Goal: Task Accomplishment & Management: Manage account settings

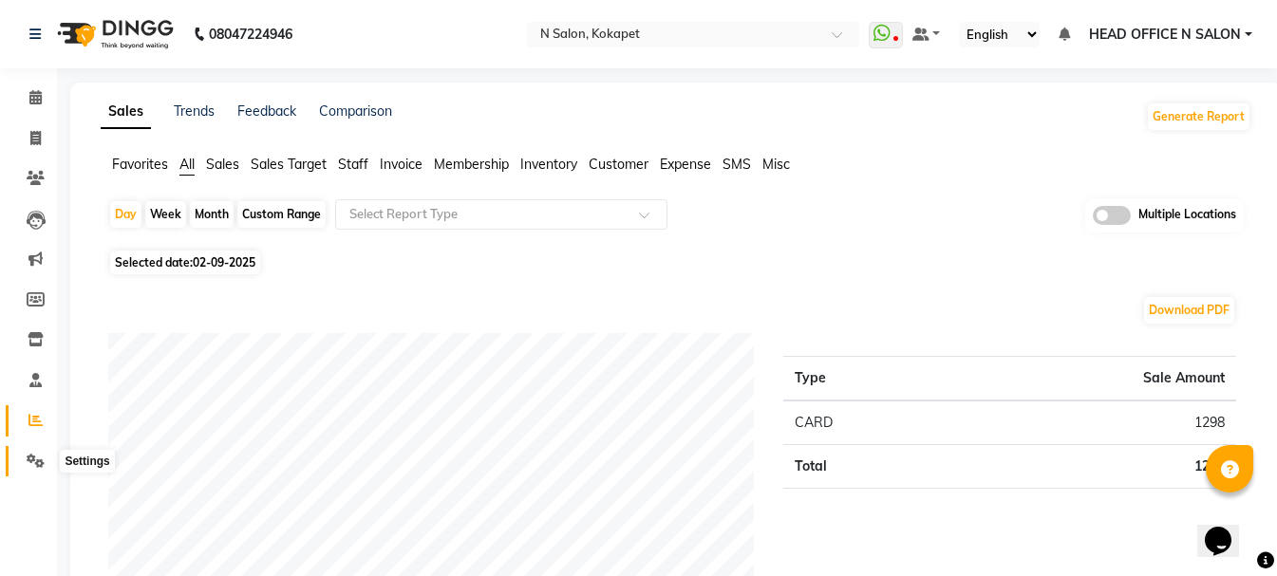
click at [32, 469] on span at bounding box center [35, 462] width 33 height 22
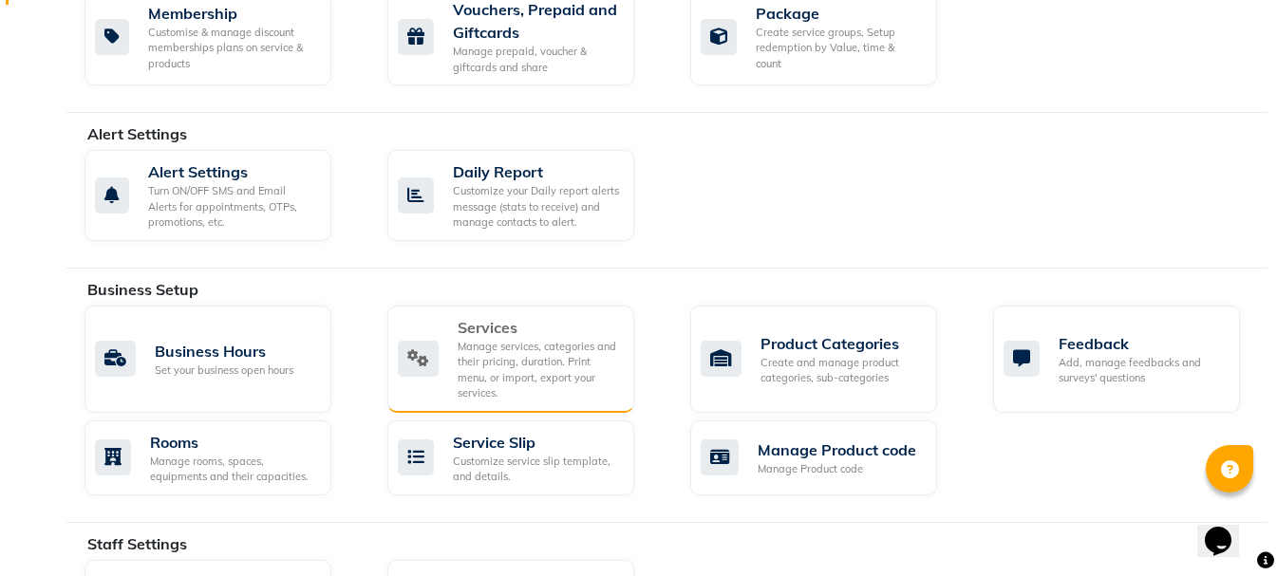
scroll to position [475, 0]
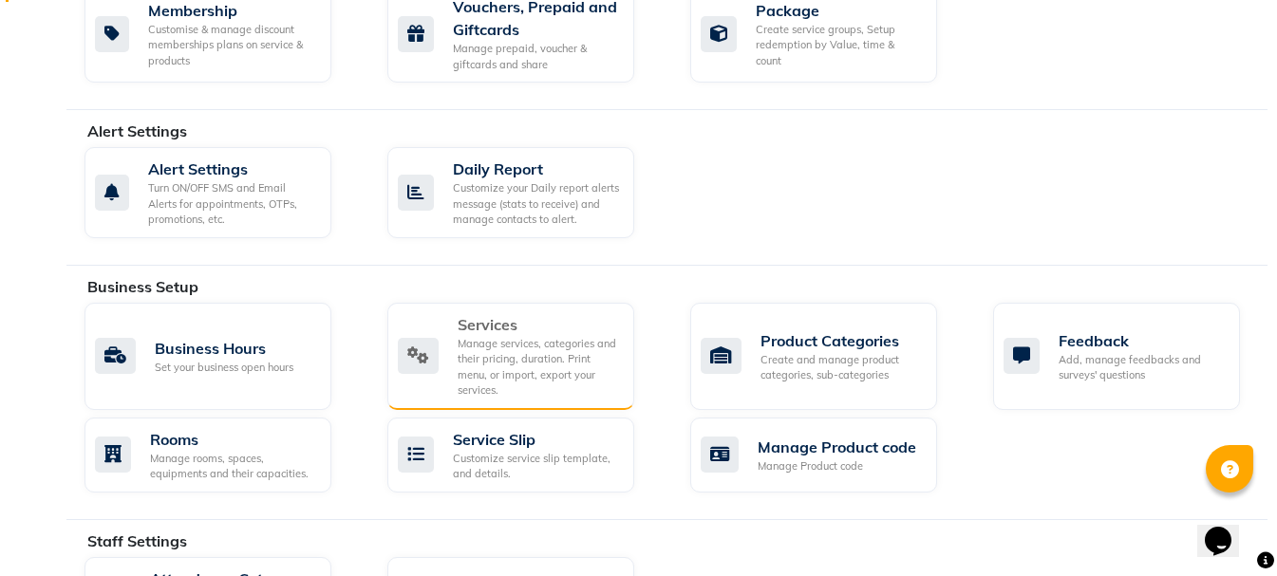
click at [482, 344] on div "Manage services, categories and their pricing, duration. Print menu, or import,…" at bounding box center [538, 367] width 161 height 63
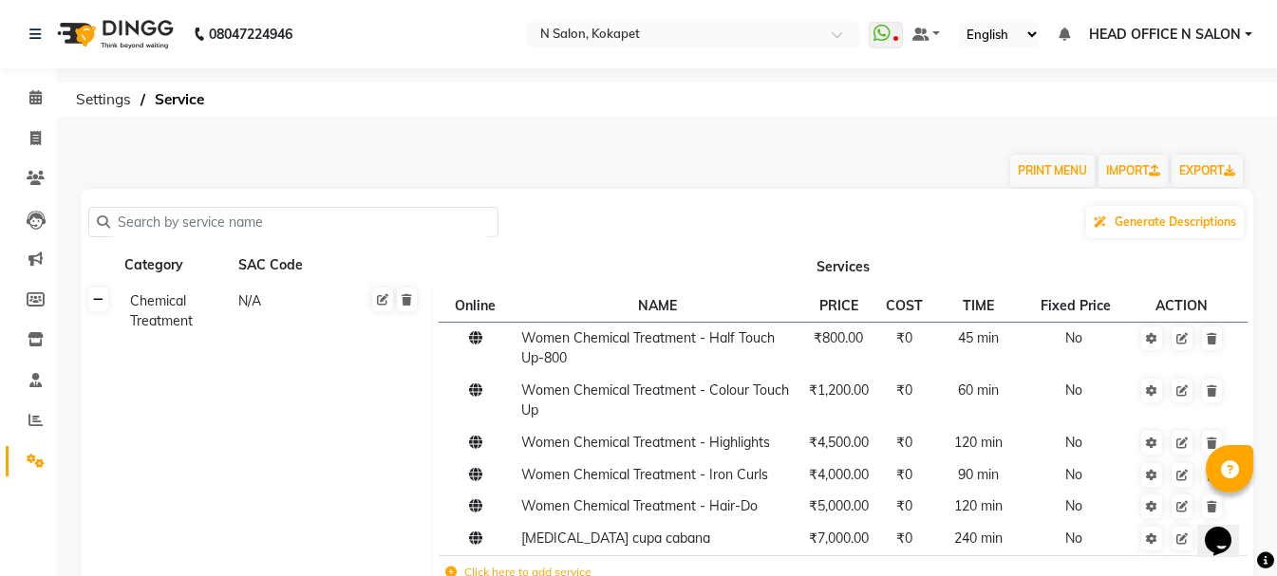
click at [102, 307] on link at bounding box center [98, 300] width 20 height 24
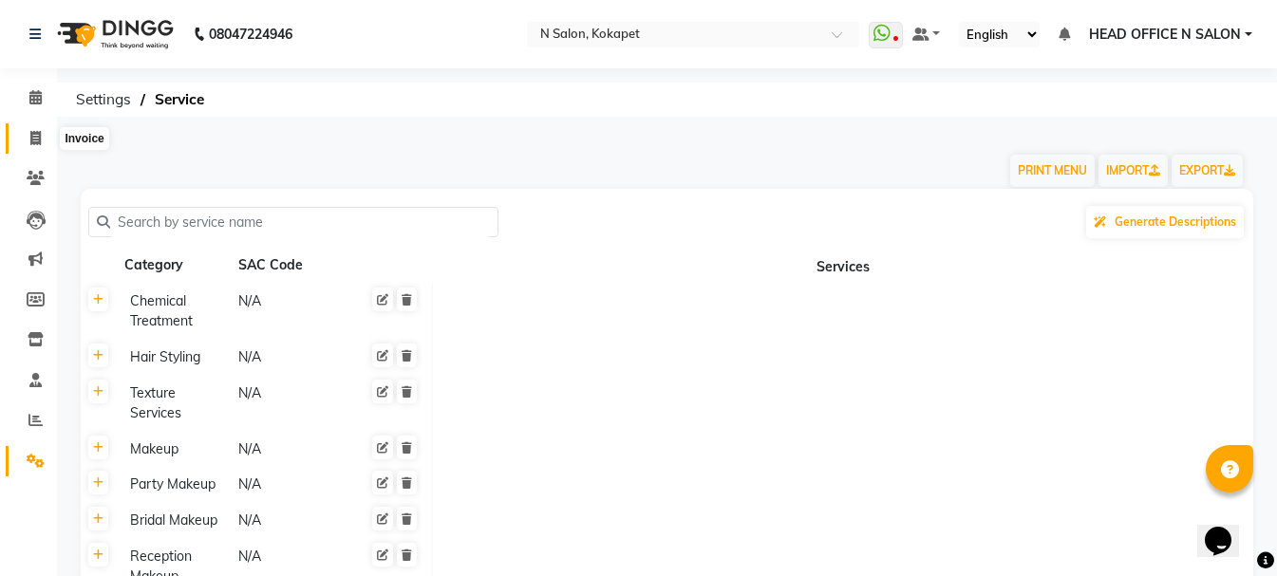
click at [42, 142] on span at bounding box center [35, 139] width 33 height 22
select select "service"
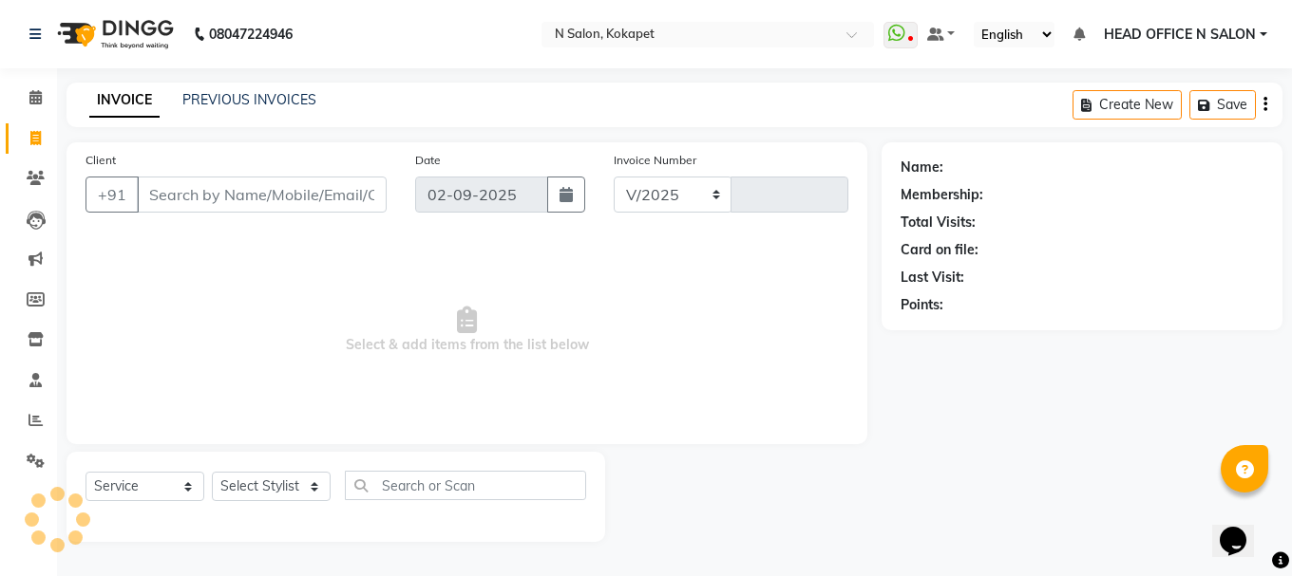
select select "7256"
type input "1346"
click at [1229, 38] on span "HEAD OFFICE N SALON" at bounding box center [1180, 35] width 152 height 20
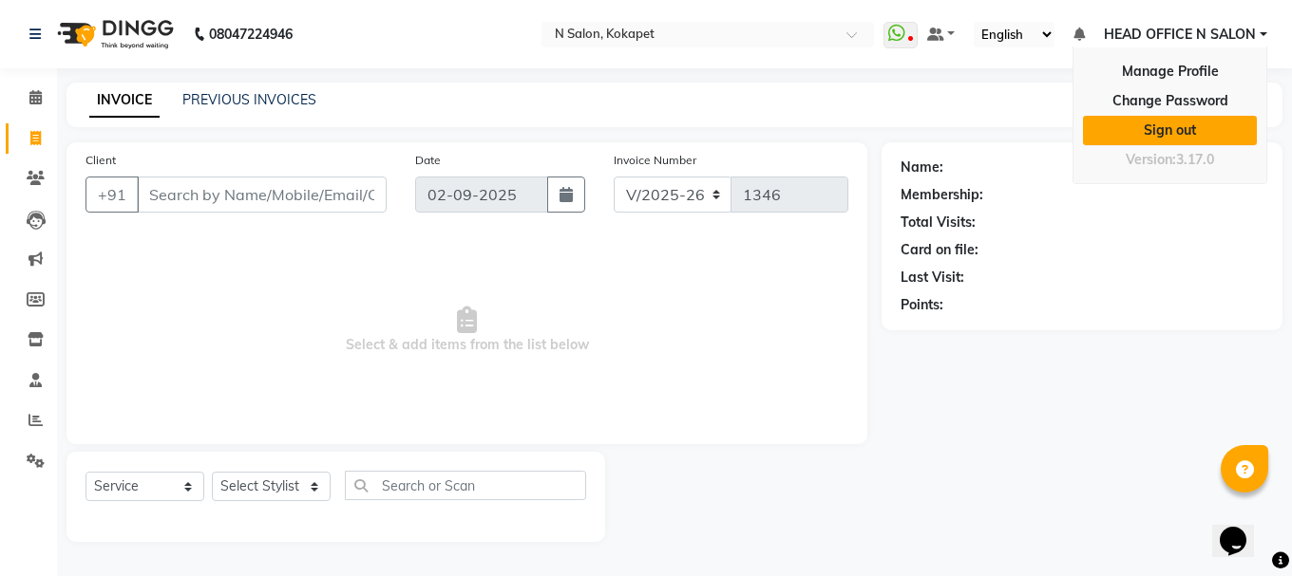
click at [1175, 120] on link "Sign out" at bounding box center [1170, 130] width 174 height 29
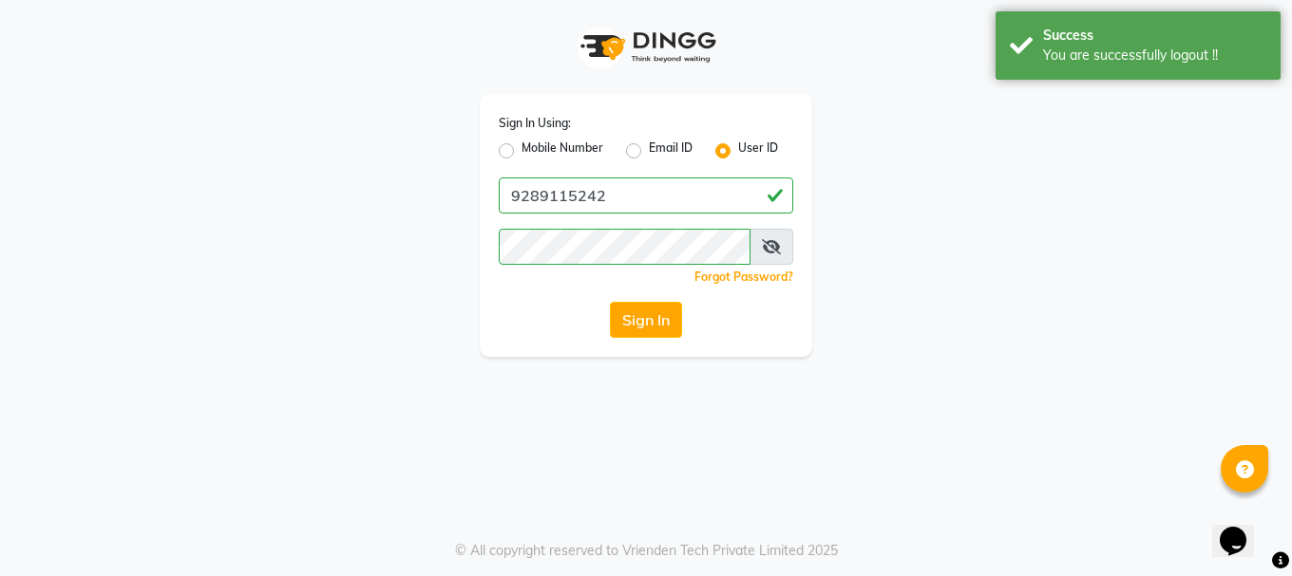
click at [504, 162] on div "Sign In Using: Mobile Number Email ID User ID 9289115242 Remember me Forgot Pas…" at bounding box center [646, 225] width 332 height 263
click at [521, 149] on label "Mobile Number" at bounding box center [562, 151] width 82 height 23
click at [521, 149] on input "Mobile Number" at bounding box center [527, 146] width 12 height 12
radio input "true"
radio input "false"
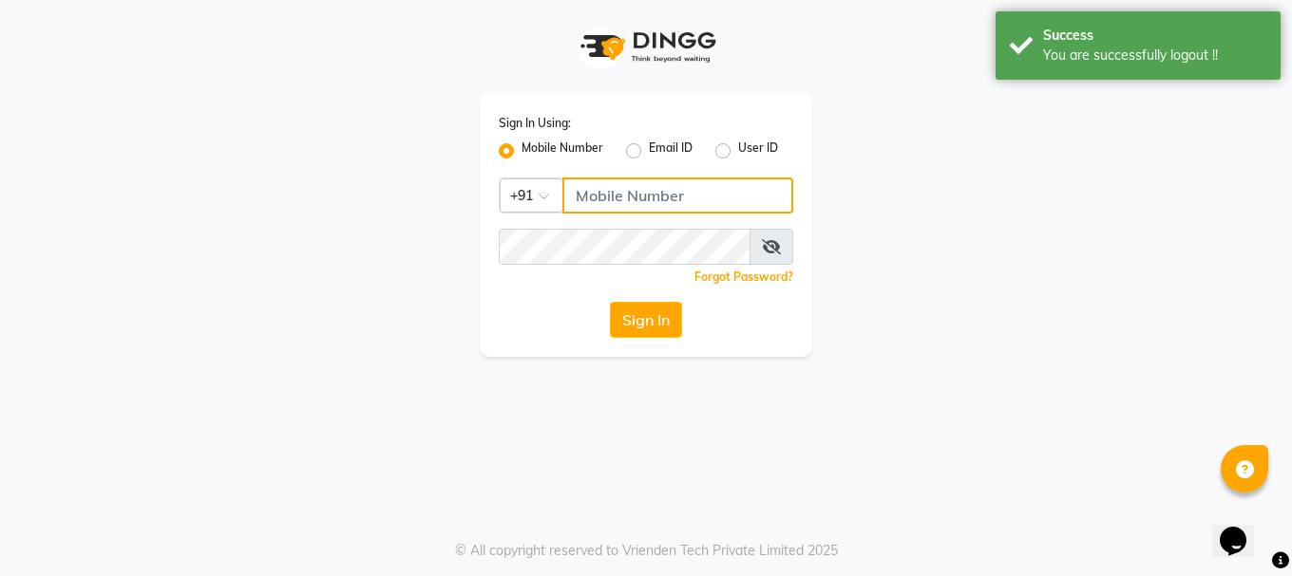
drag, startPoint x: 608, startPoint y: 187, endPoint x: 706, endPoint y: 187, distance: 97.8
click at [608, 187] on input "Username" at bounding box center [677, 196] width 231 height 36
type input "9289115244"
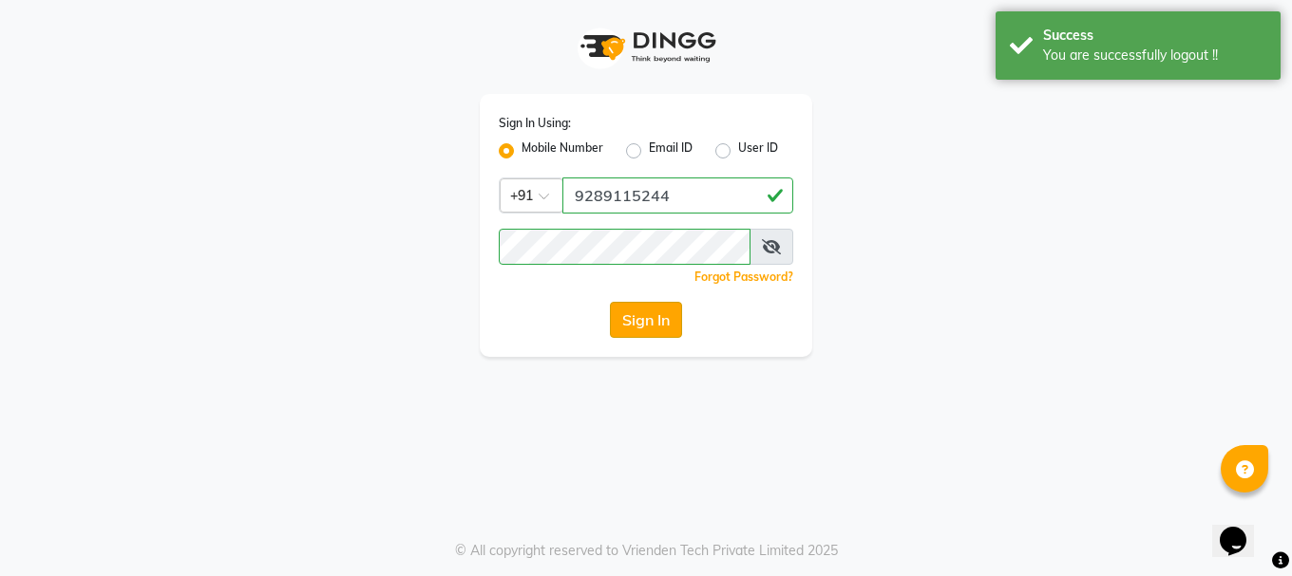
click at [652, 304] on button "Sign In" at bounding box center [646, 320] width 72 height 36
